Goal: Navigation & Orientation: Understand site structure

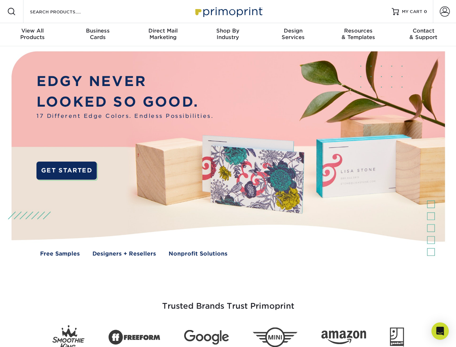
click at [228, 173] on img at bounding box center [227, 159] width 451 height 226
click at [12, 12] on span at bounding box center [11, 11] width 9 height 9
click at [444, 12] on span at bounding box center [445, 11] width 10 height 10
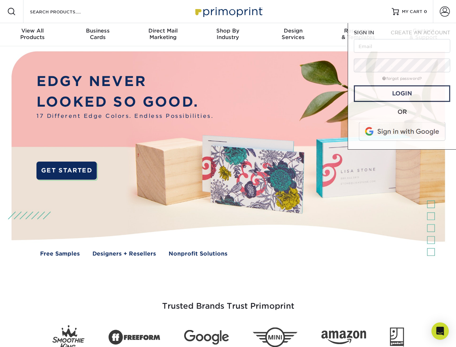
click at [32, 35] on div "View All Products" at bounding box center [32, 33] width 65 height 13
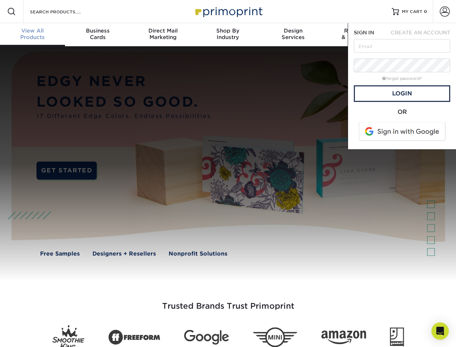
click at [97, 35] on div "Business Cards" at bounding box center [97, 33] width 65 height 13
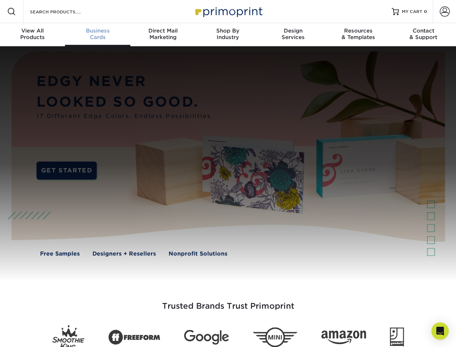
click at [163, 35] on div "Direct Mail Marketing" at bounding box center [162, 33] width 65 height 13
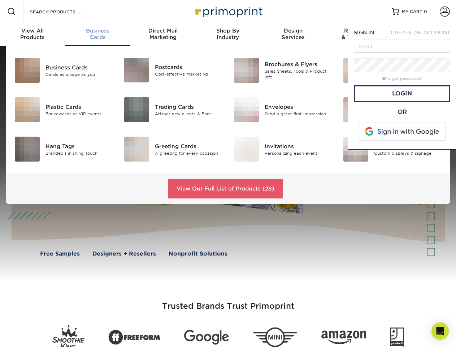
click at [228, 35] on div "Shop By Industry" at bounding box center [227, 33] width 65 height 13
